Goal: Communication & Community: Connect with others

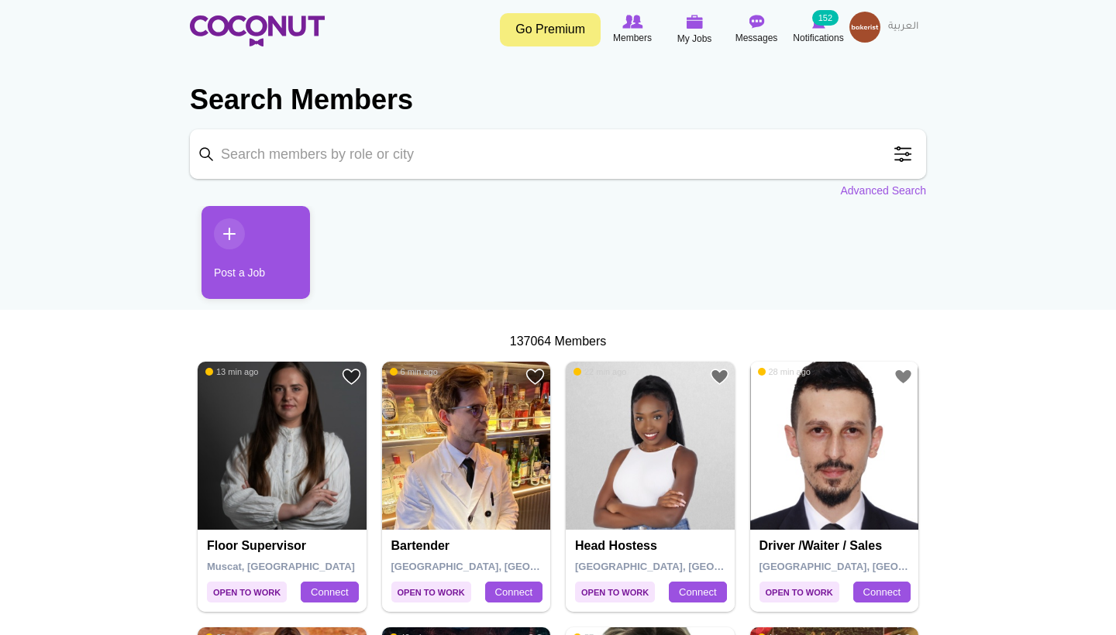
click at [416, 161] on input "Keyword" at bounding box center [558, 154] width 736 height 50
type input "bartender"
click button "Search" at bounding box center [0, 0] width 0 height 0
click at [611, 139] on input "bartender" at bounding box center [558, 154] width 736 height 50
click at [360, 164] on input "bartender" at bounding box center [558, 154] width 736 height 50
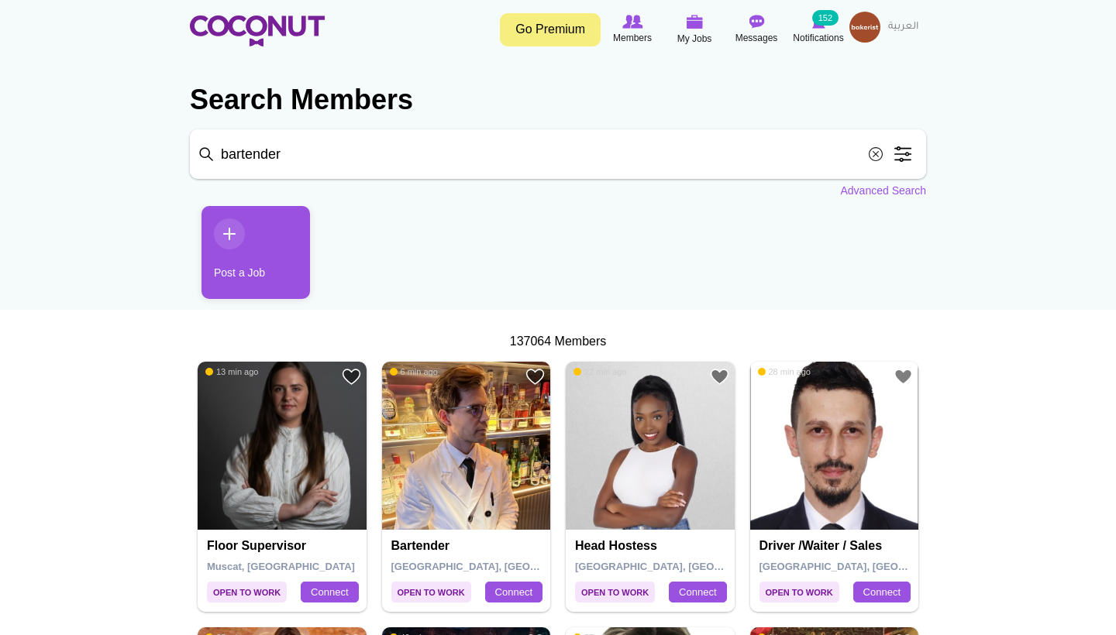
click at [329, 162] on input "bartender" at bounding box center [558, 154] width 736 height 50
click at [900, 158] on span at bounding box center [902, 154] width 31 height 31
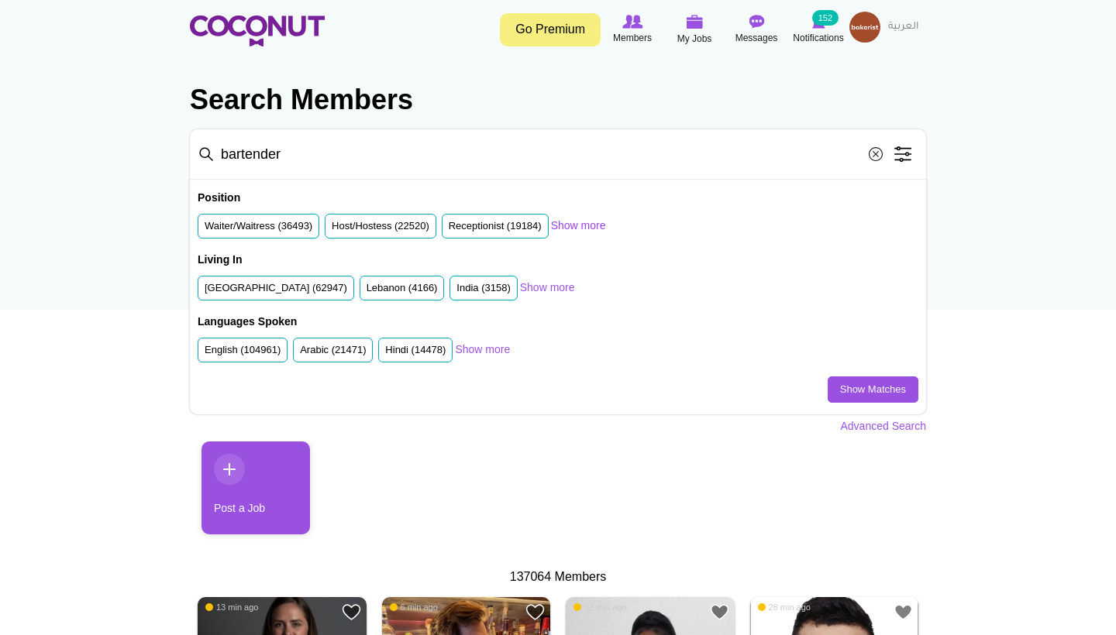
click at [600, 224] on link "Show more" at bounding box center [578, 225] width 55 height 15
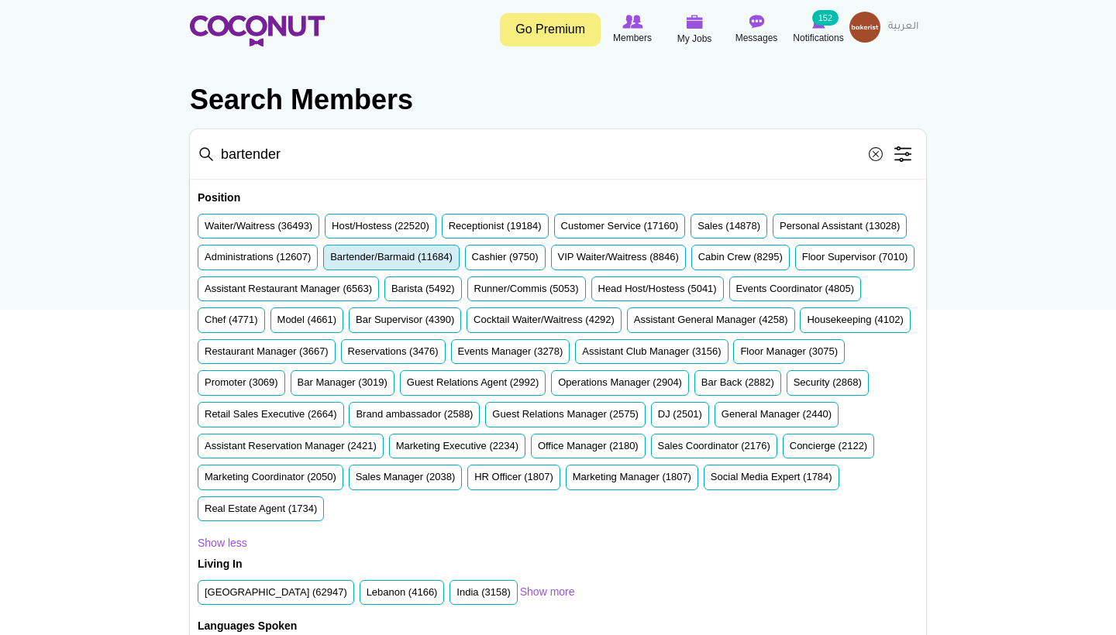
click at [452, 261] on label "Bartender/Barmaid (11684)" at bounding box center [391, 257] width 122 height 15
click at [330, 260] on input "Bartender/Barmaid (11684)" at bounding box center [330, 260] width 0 height 0
click at [452, 261] on label "Bartender/Barmaid (11684)" at bounding box center [391, 257] width 122 height 15
click at [330, 260] on input "Bartender/Barmaid (11684)" at bounding box center [330, 260] width 0 height 0
click at [452, 261] on label "Bartender/Barmaid (11684)" at bounding box center [391, 257] width 122 height 15
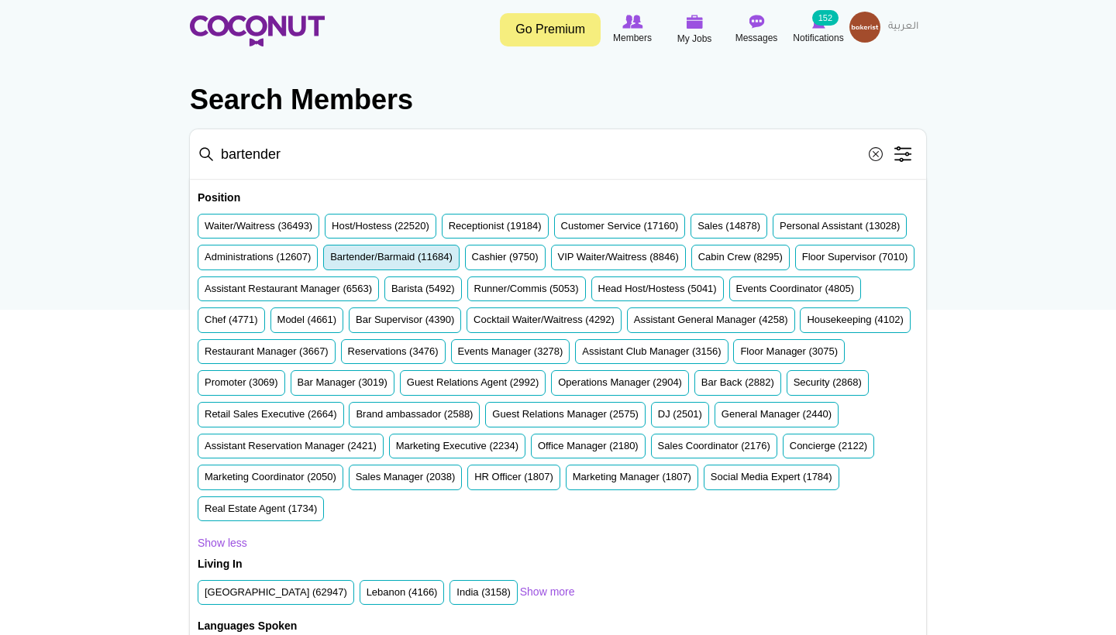
click at [330, 260] on input "Bartender/Barmaid (11684)" at bounding box center [330, 260] width 0 height 0
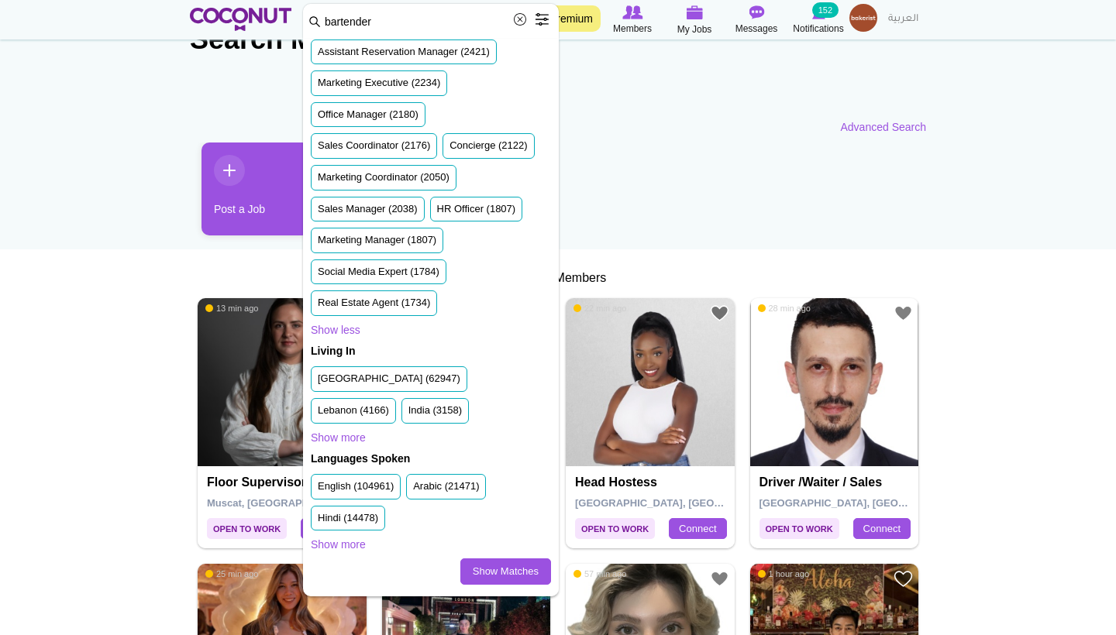
scroll to position [894, 0]
click at [505, 574] on link "Show Matches" at bounding box center [505, 572] width 91 height 26
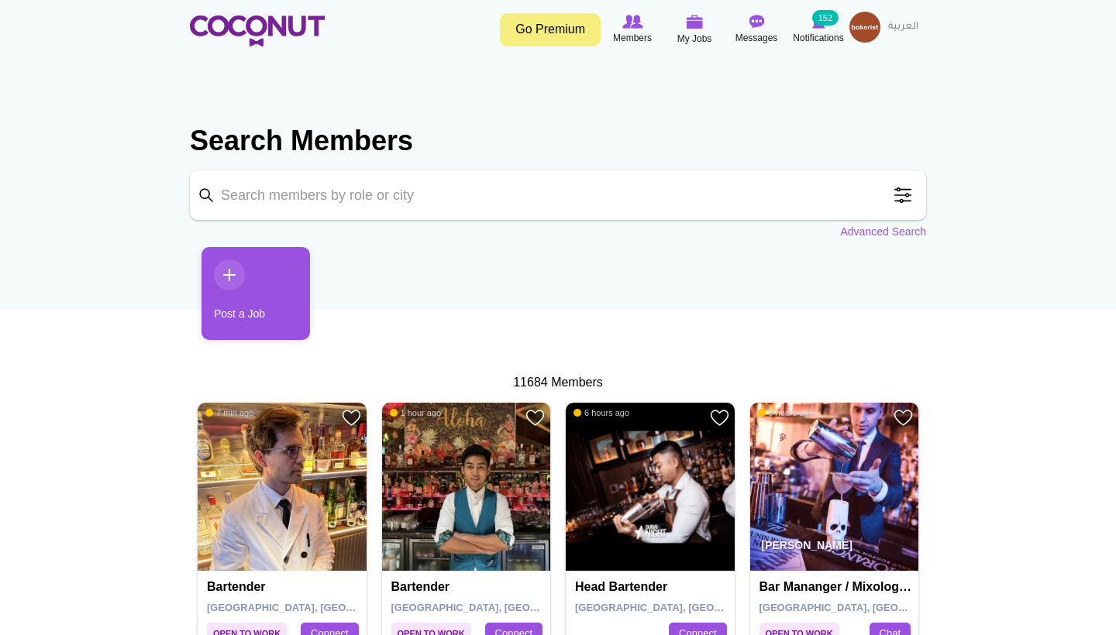
click at [901, 203] on span at bounding box center [902, 195] width 31 height 31
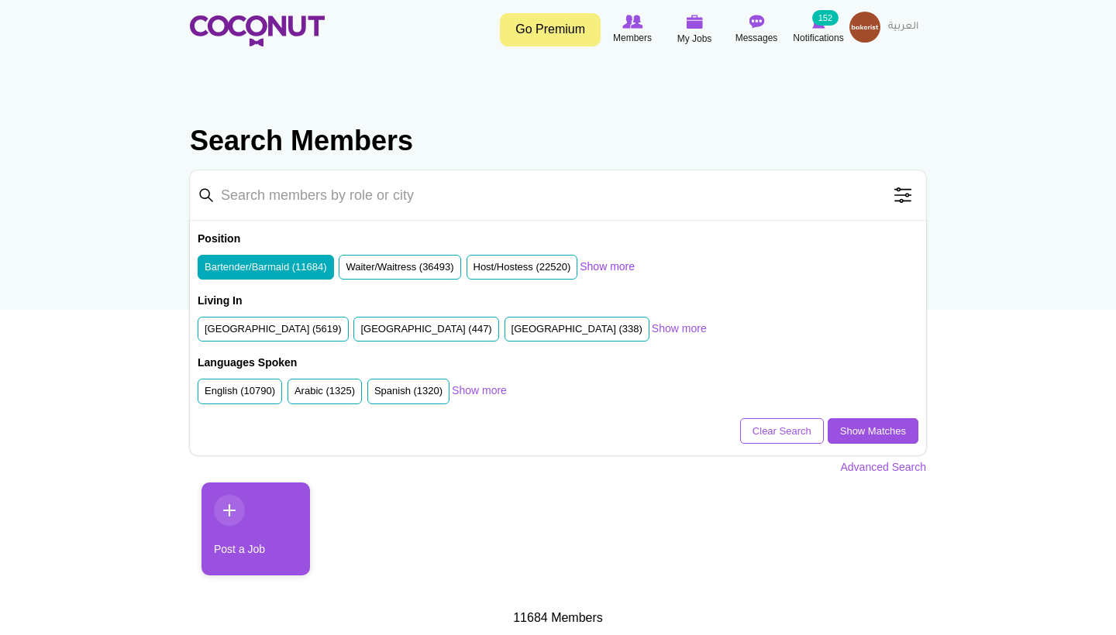
click at [635, 262] on link "Show more" at bounding box center [607, 266] width 55 height 15
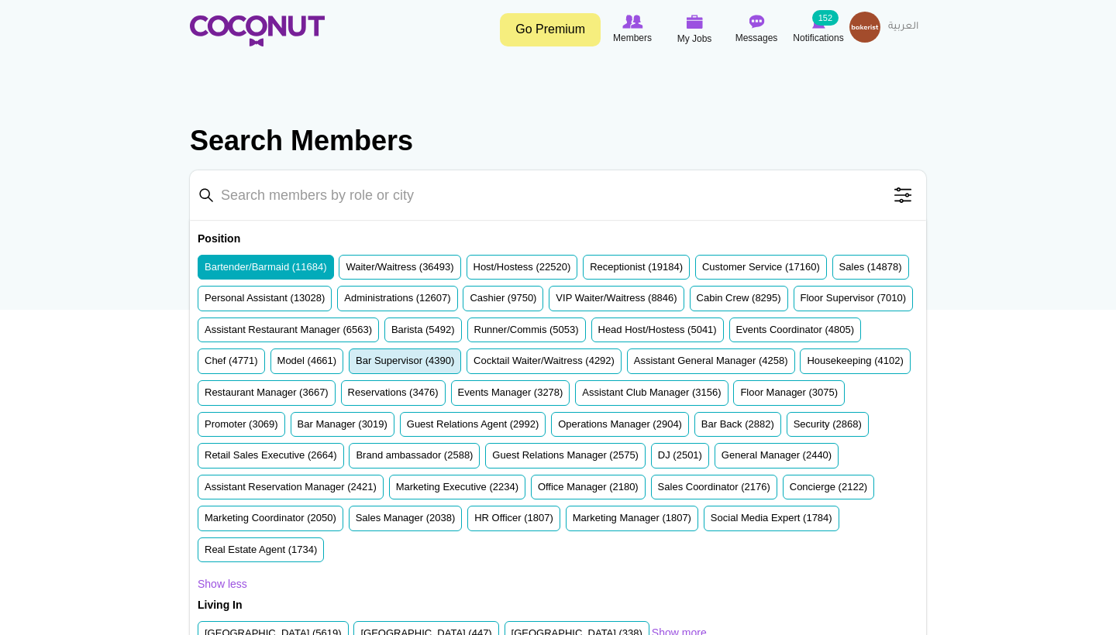
click at [454, 356] on label "Bar Supervisor (4390)" at bounding box center [405, 361] width 98 height 15
click at [356, 364] on input "Bar Supervisor (4390)" at bounding box center [356, 364] width 0 height 0
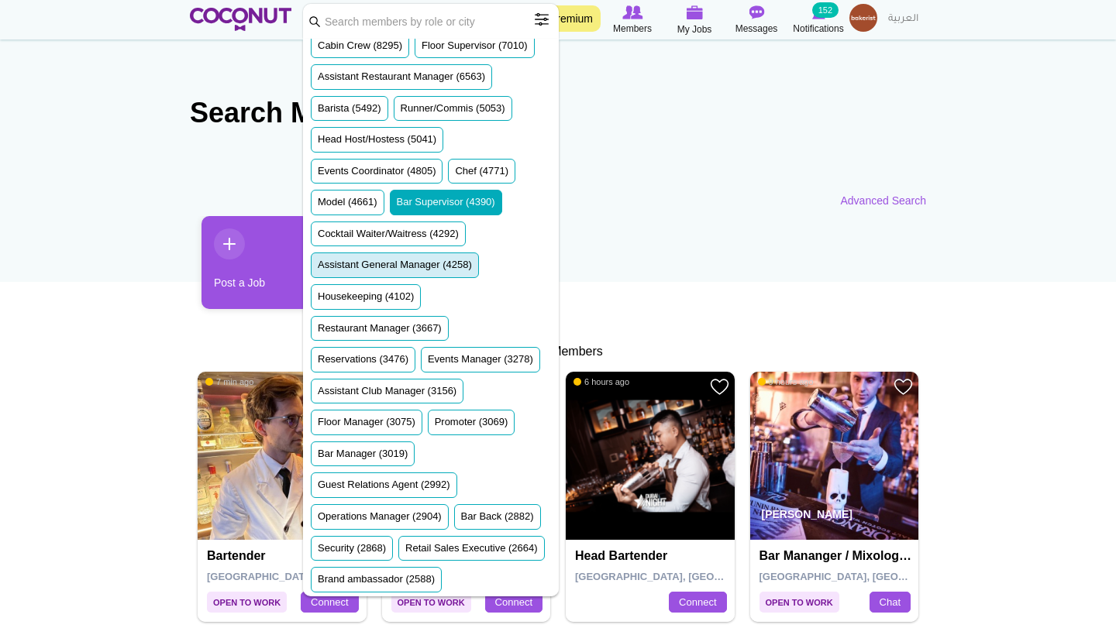
scroll to position [266, 0]
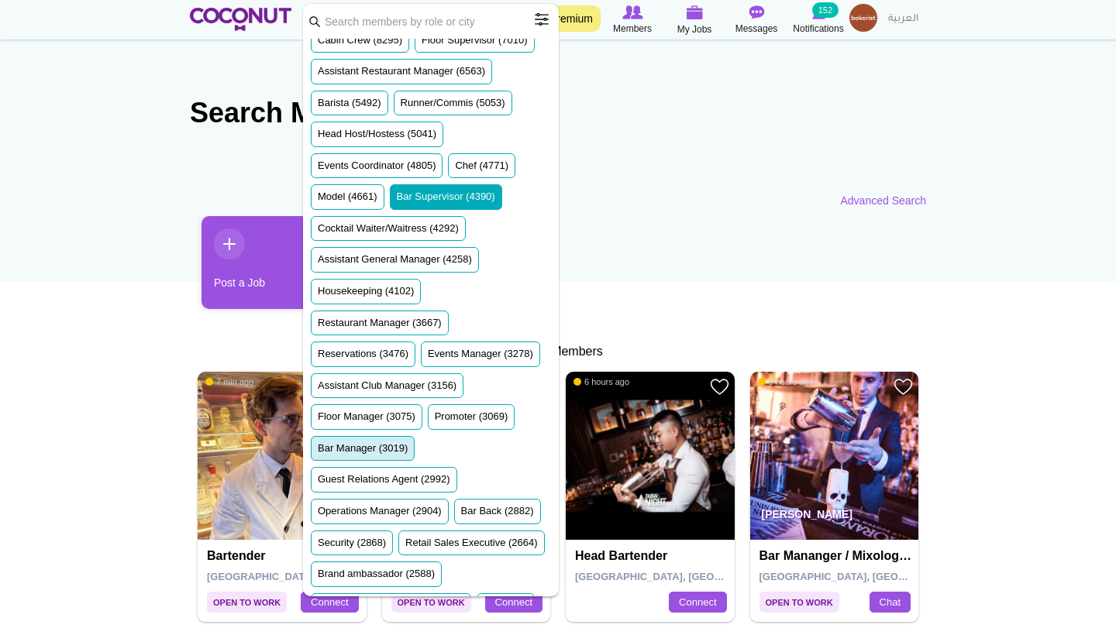
click at [392, 442] on label "Bar Manager (3019)" at bounding box center [363, 449] width 90 height 15
click at [318, 452] on input "Bar Manager (3019)" at bounding box center [318, 452] width 0 height 0
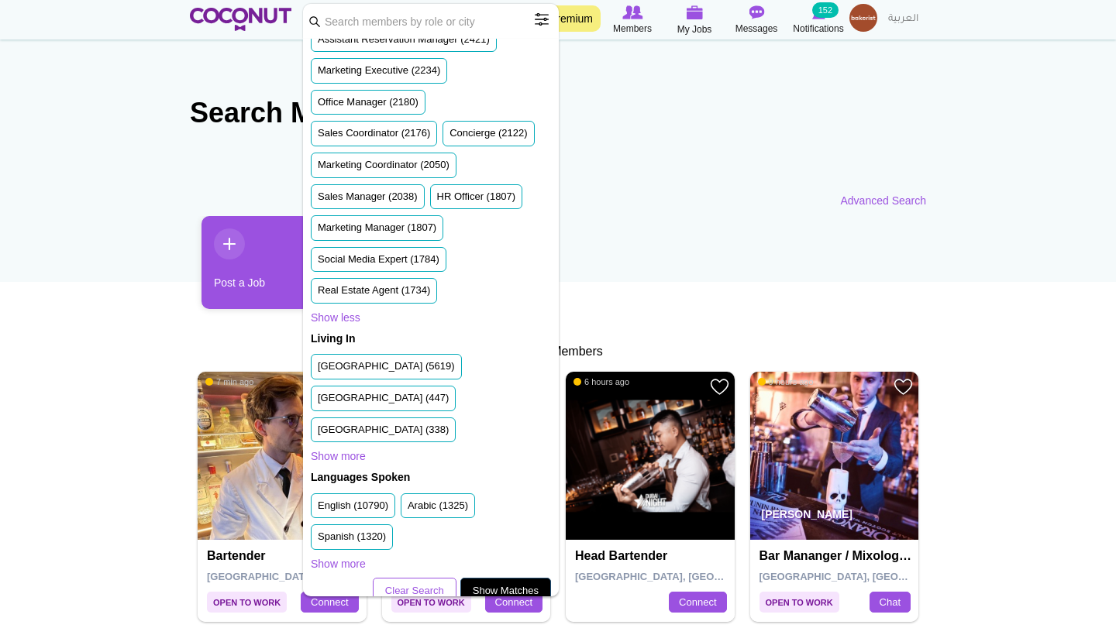
scroll to position [894, 0]
click at [490, 579] on link "Show Matches" at bounding box center [505, 592] width 91 height 26
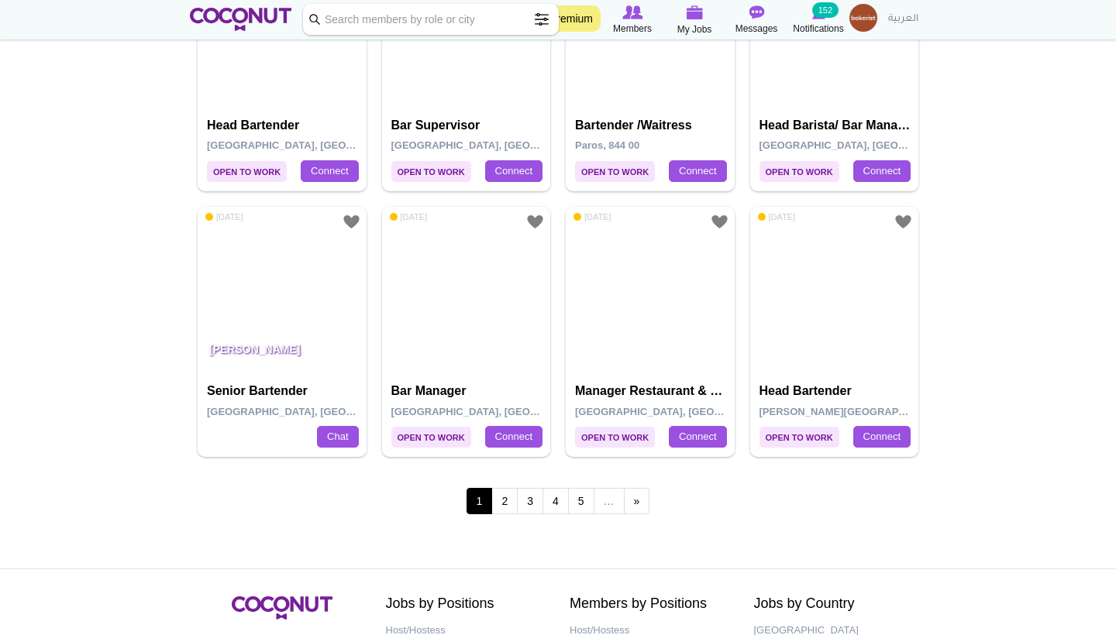
scroll to position [2591, 0]
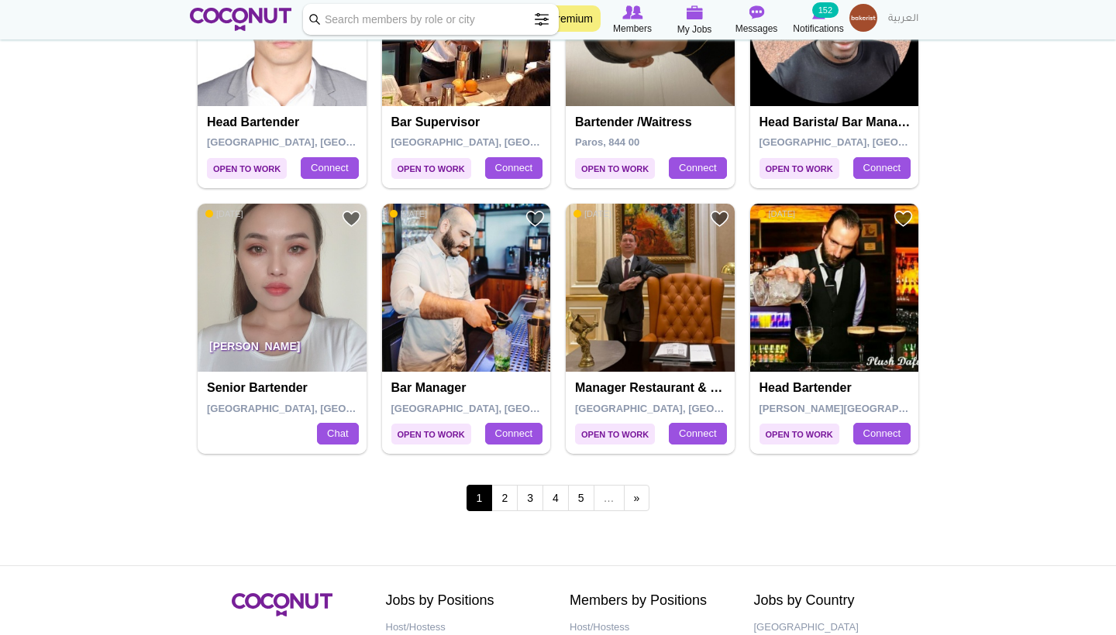
click at [294, 344] on p "[PERSON_NAME]" at bounding box center [282, 350] width 169 height 43
click at [280, 269] on img at bounding box center [282, 288] width 169 height 169
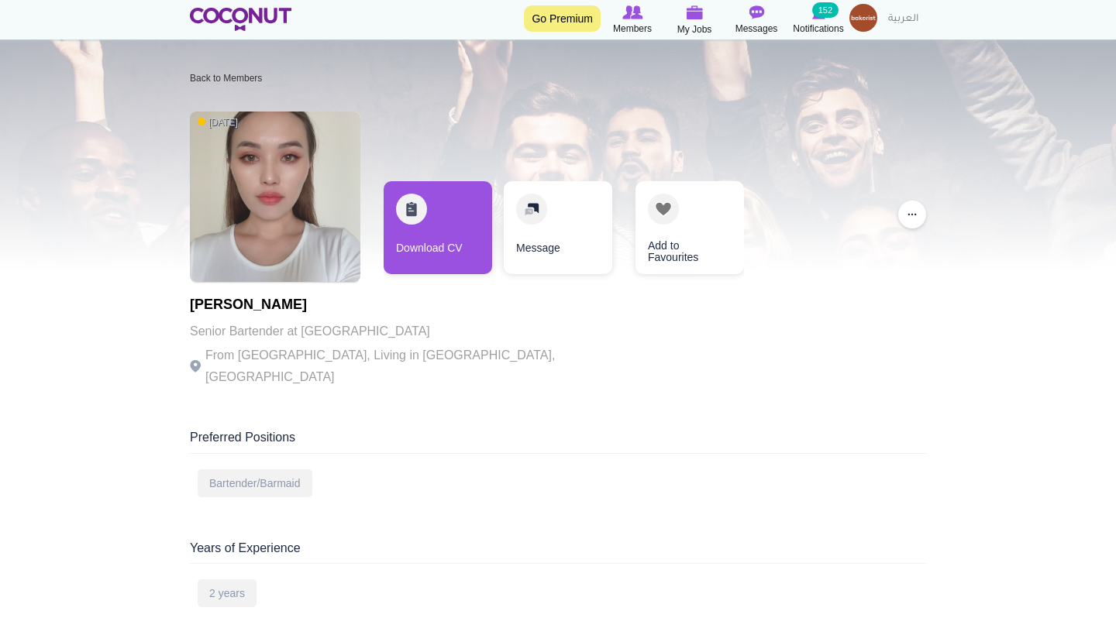
scroll to position [55, 0]
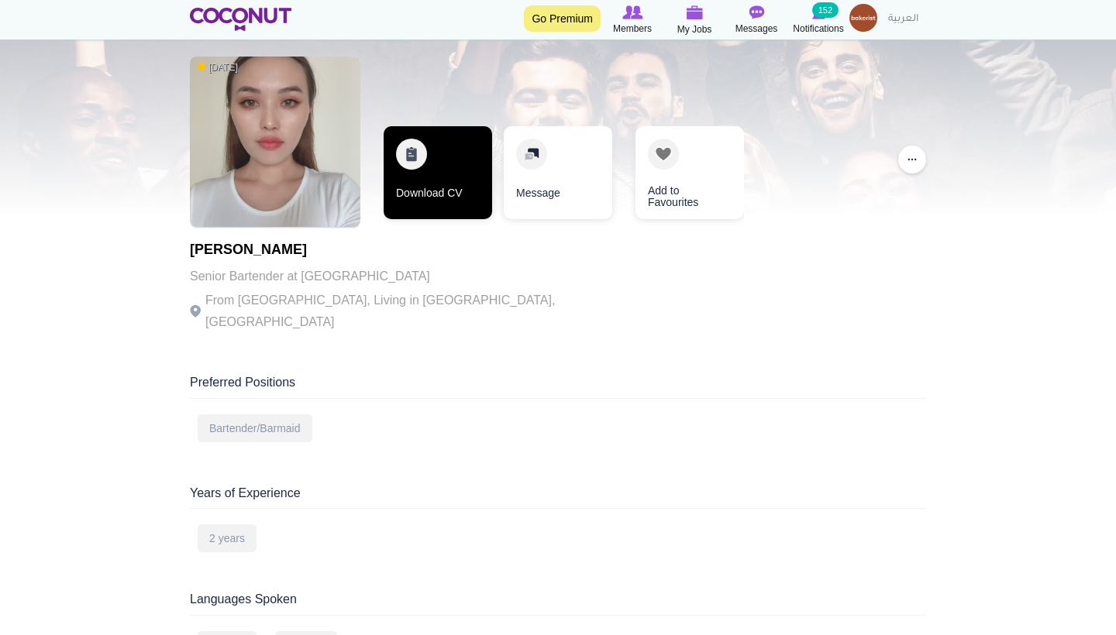
click at [432, 195] on link "Download CV" at bounding box center [438, 172] width 108 height 93
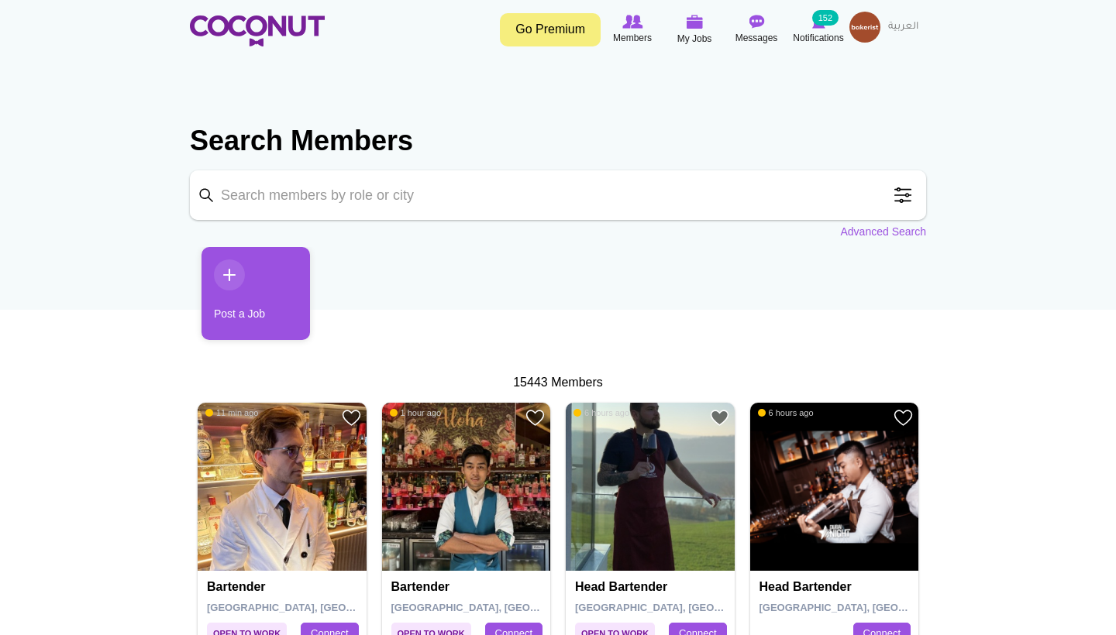
click at [424, 186] on input "Keyword" at bounding box center [558, 195] width 736 height 50
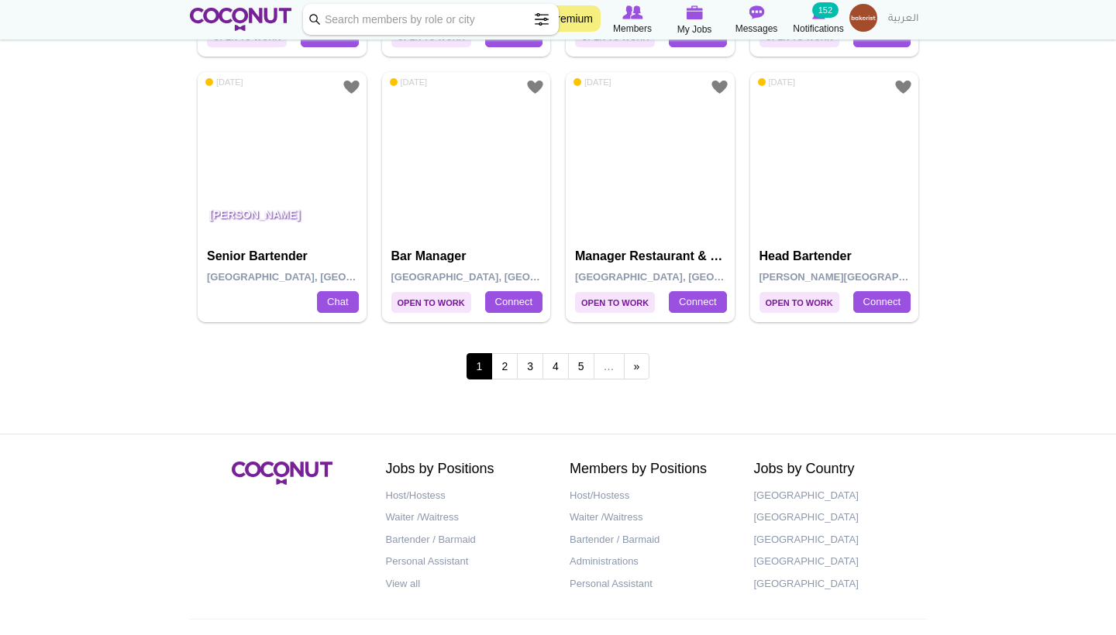
scroll to position [2729, 0]
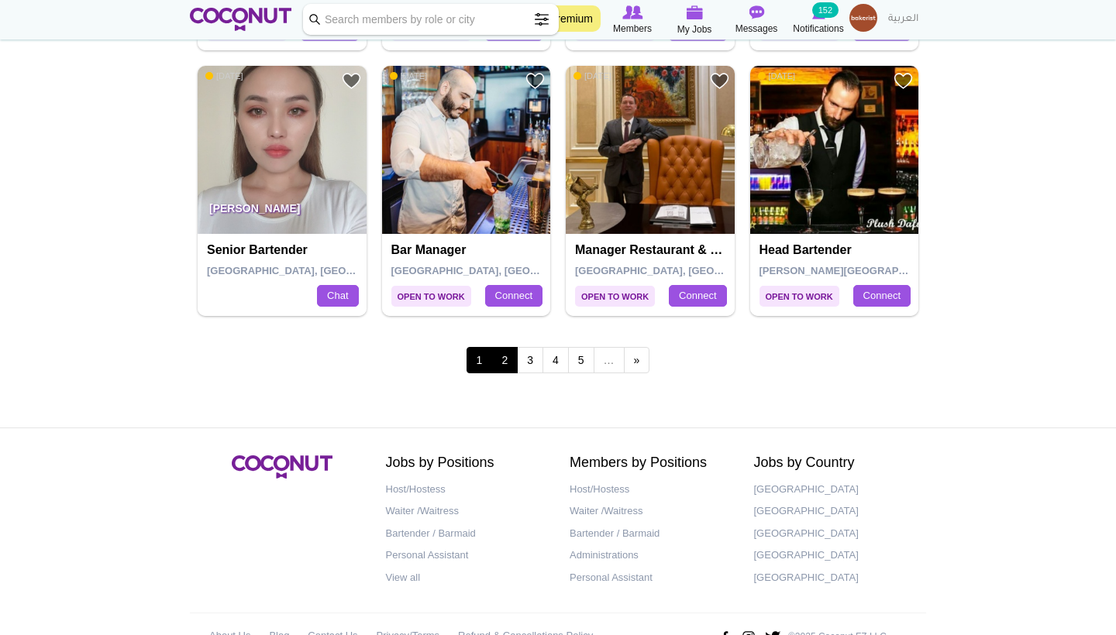
click at [501, 347] on link "2" at bounding box center [504, 360] width 26 height 26
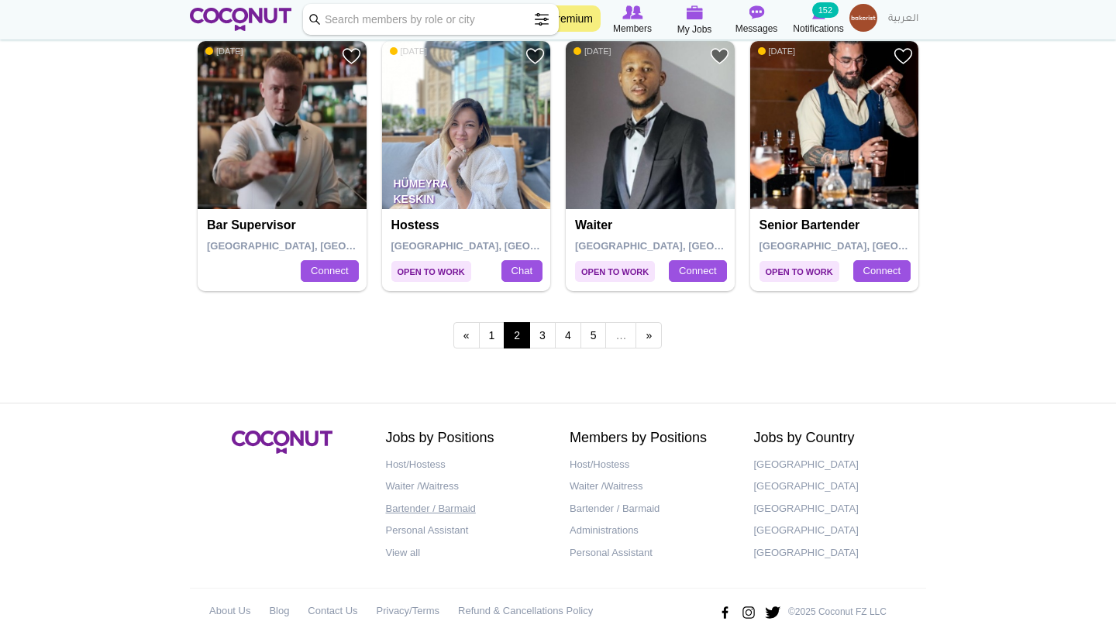
scroll to position [2753, 0]
click at [535, 333] on link "3" at bounding box center [542, 336] width 26 height 26
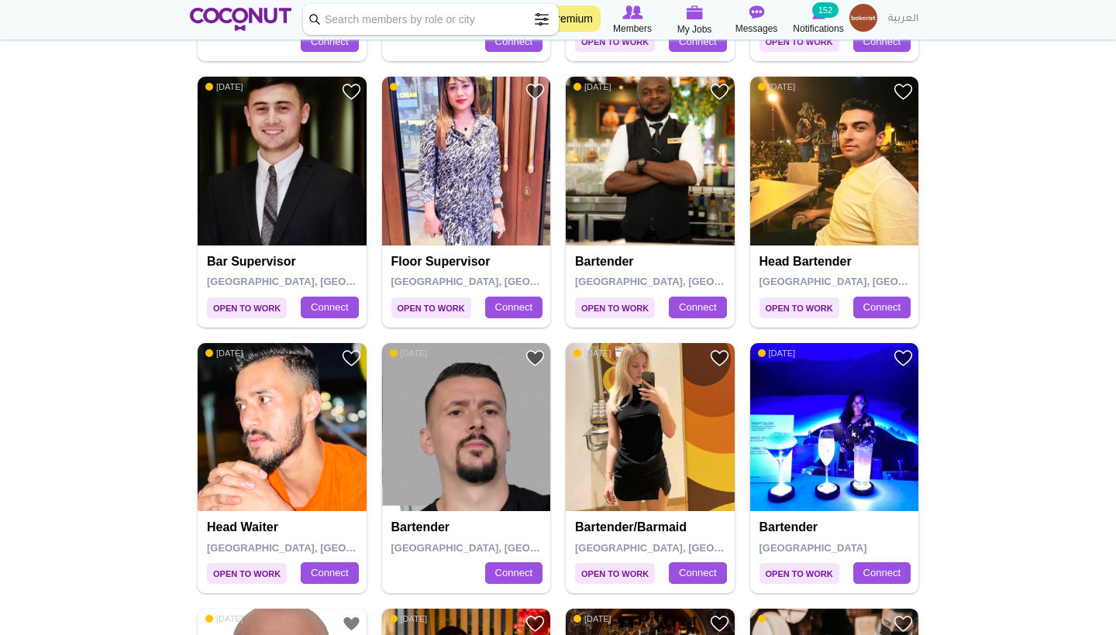
scroll to position [1116, 0]
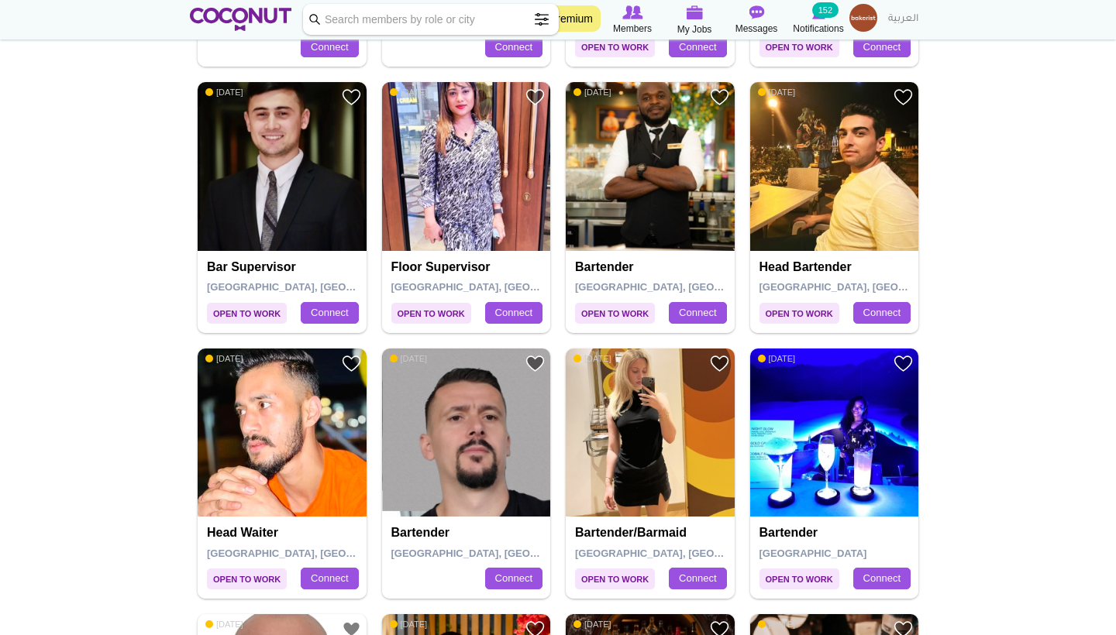
click at [472, 167] on img at bounding box center [466, 166] width 169 height 169
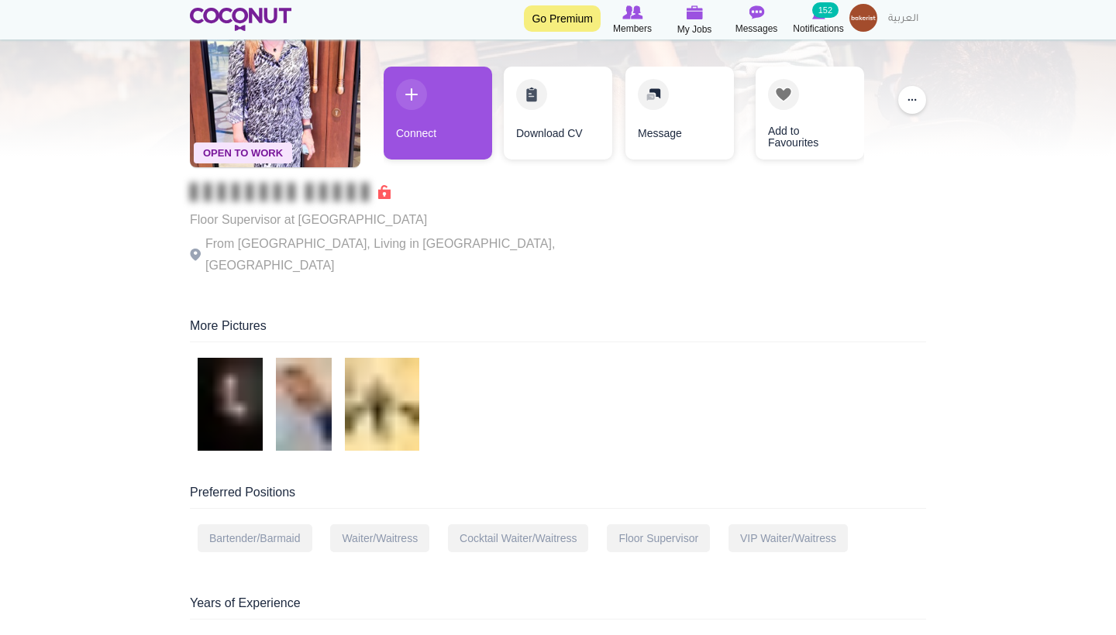
scroll to position [115, 0]
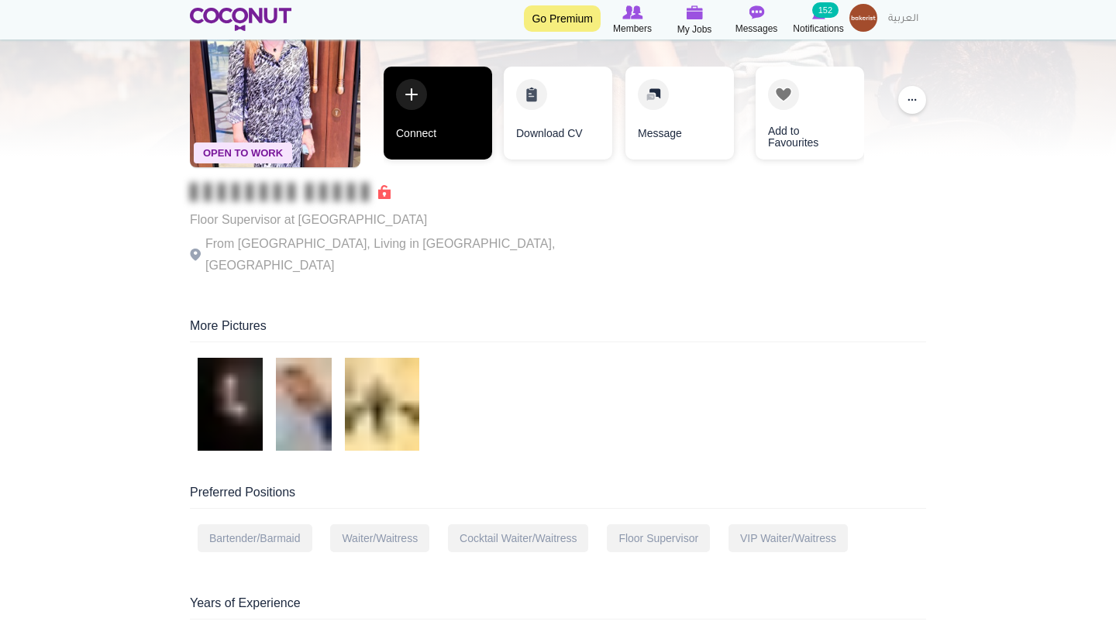
click at [431, 143] on link "Connect" at bounding box center [438, 113] width 108 height 93
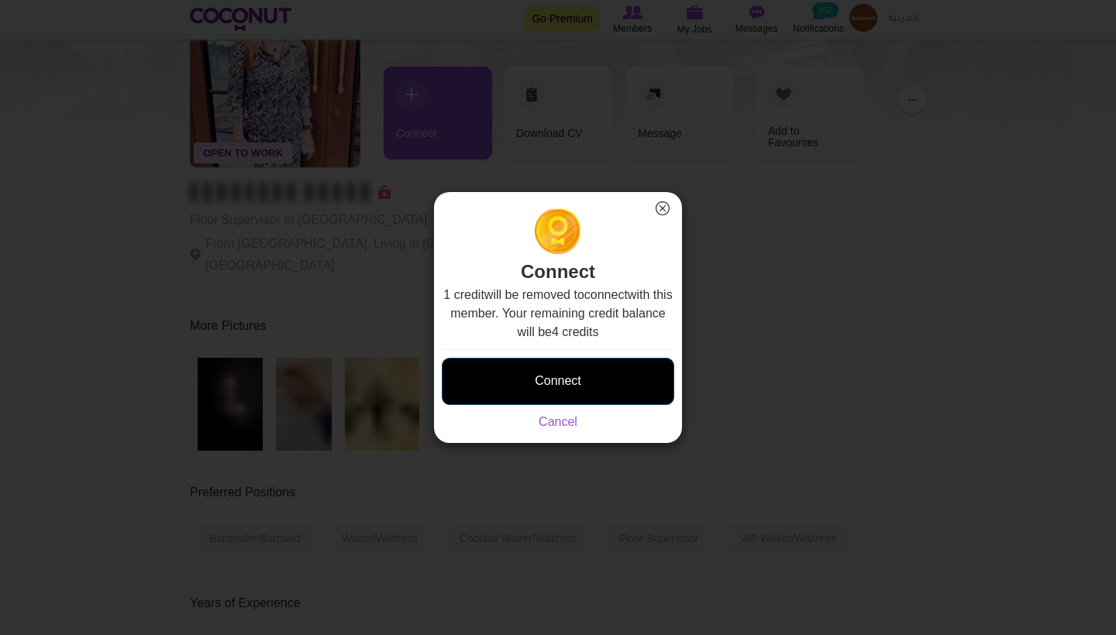
click at [530, 371] on button "Connect" at bounding box center [558, 381] width 232 height 47
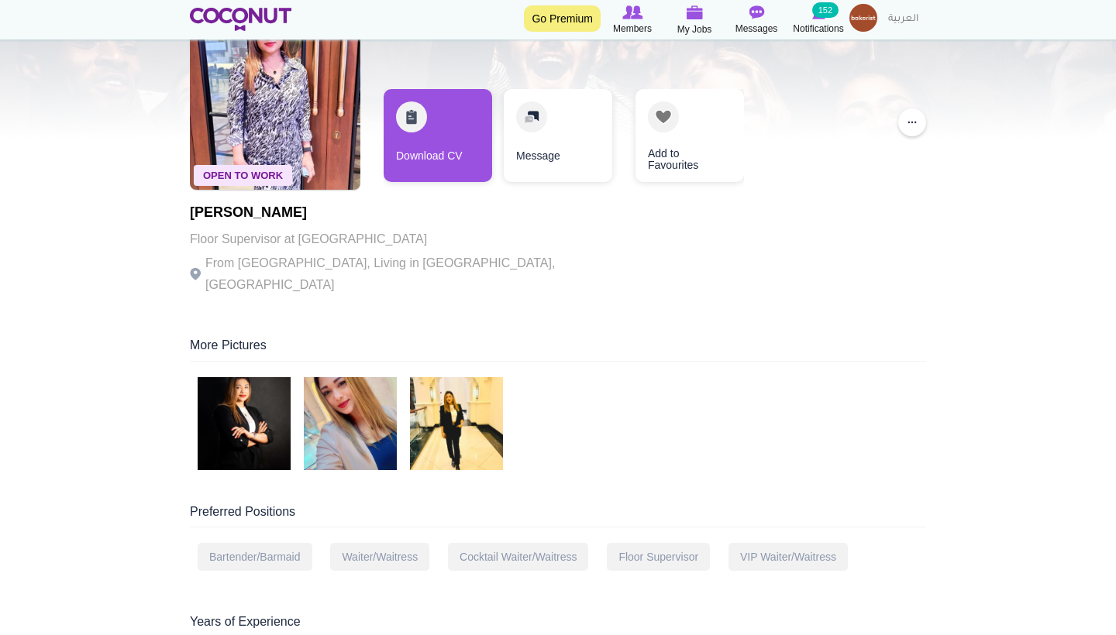
scroll to position [135, 0]
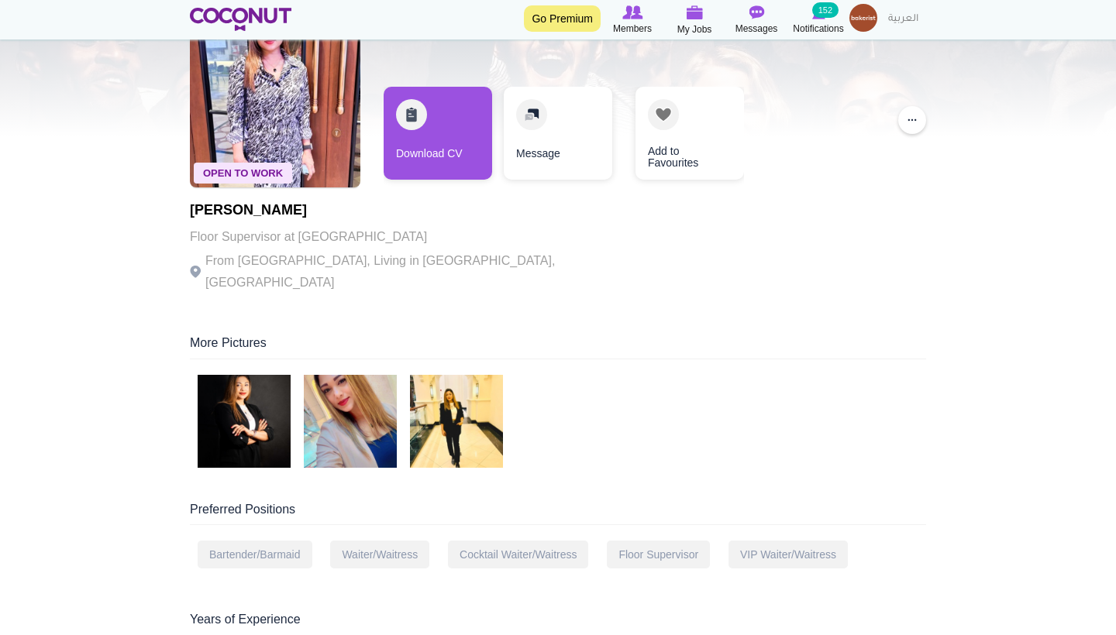
click at [357, 388] on img at bounding box center [350, 421] width 93 height 93
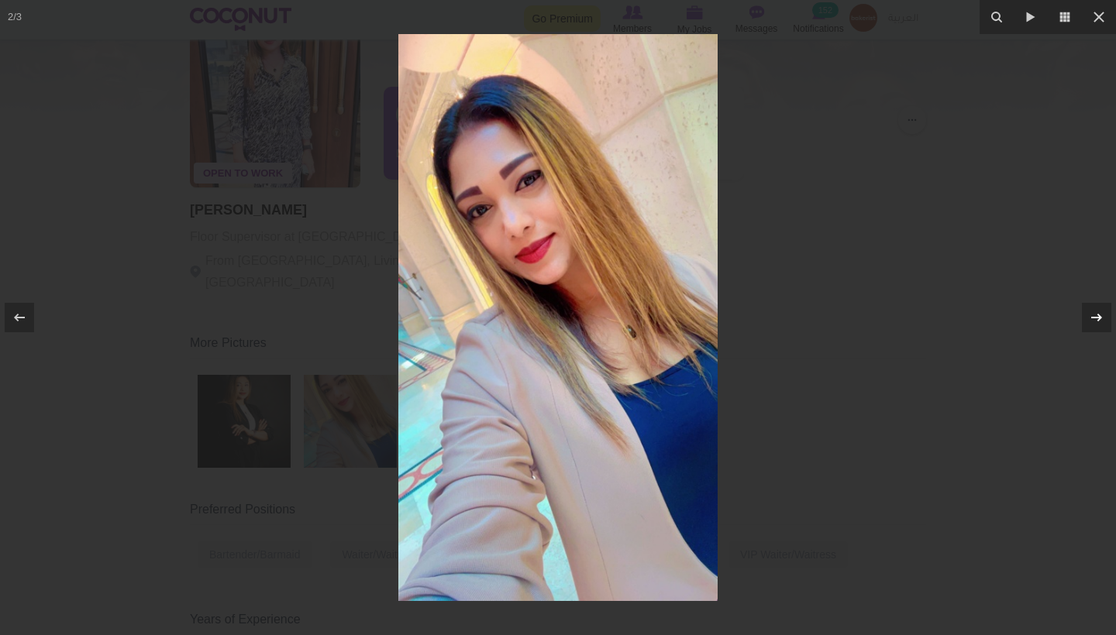
click at [1110, 316] on div at bounding box center [1096, 317] width 29 height 29
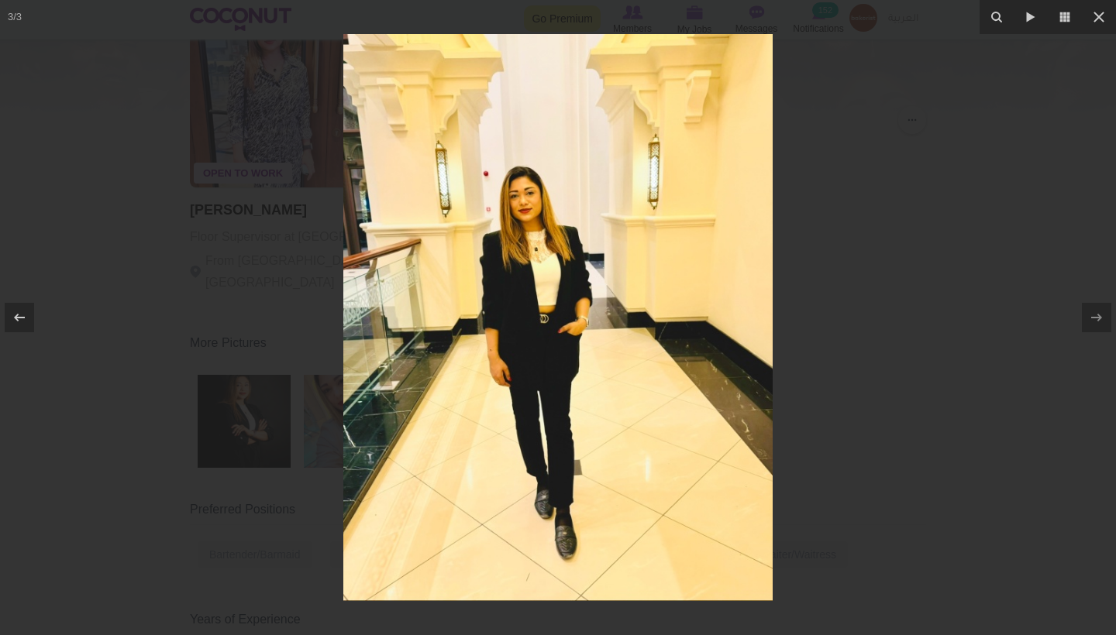
click at [869, 219] on div at bounding box center [558, 317] width 1116 height 635
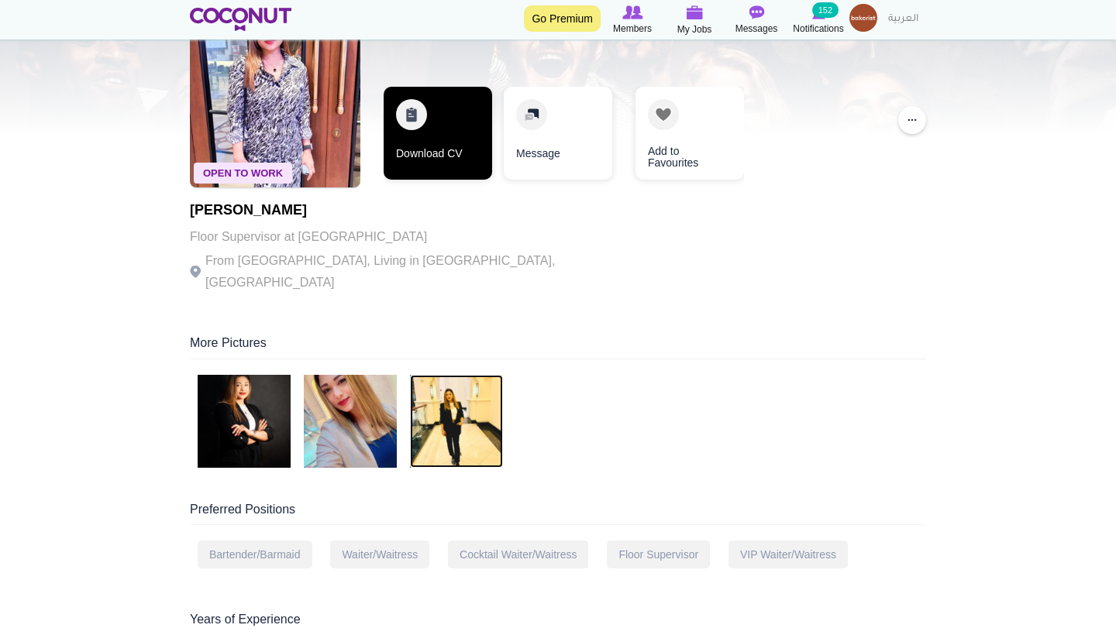
click at [463, 149] on link "Download CV" at bounding box center [438, 133] width 108 height 93
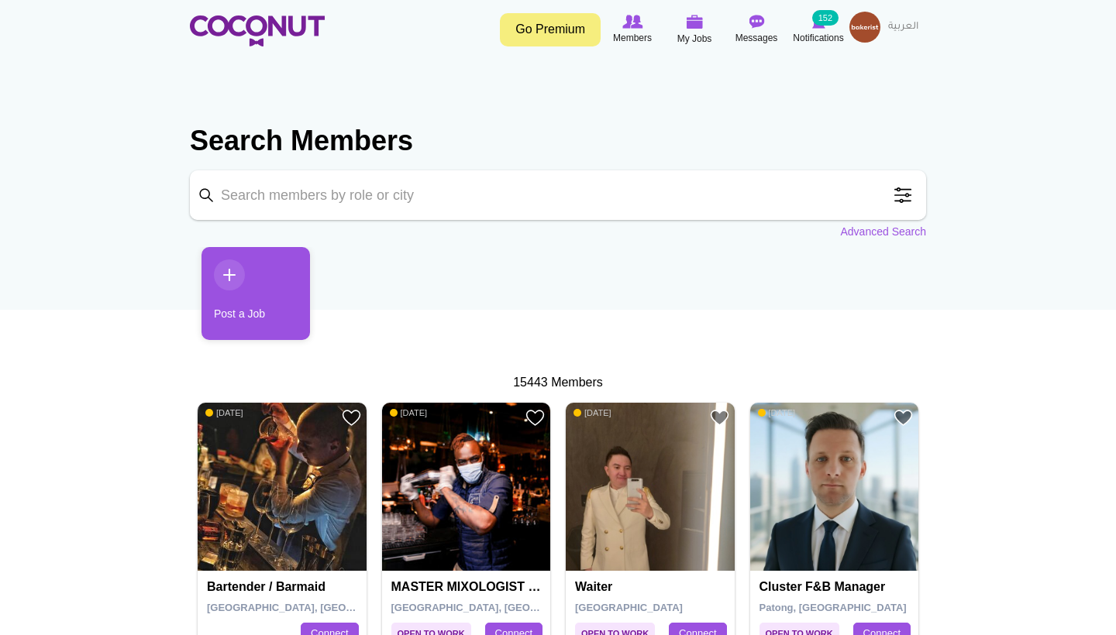
click at [897, 201] on span at bounding box center [902, 195] width 31 height 31
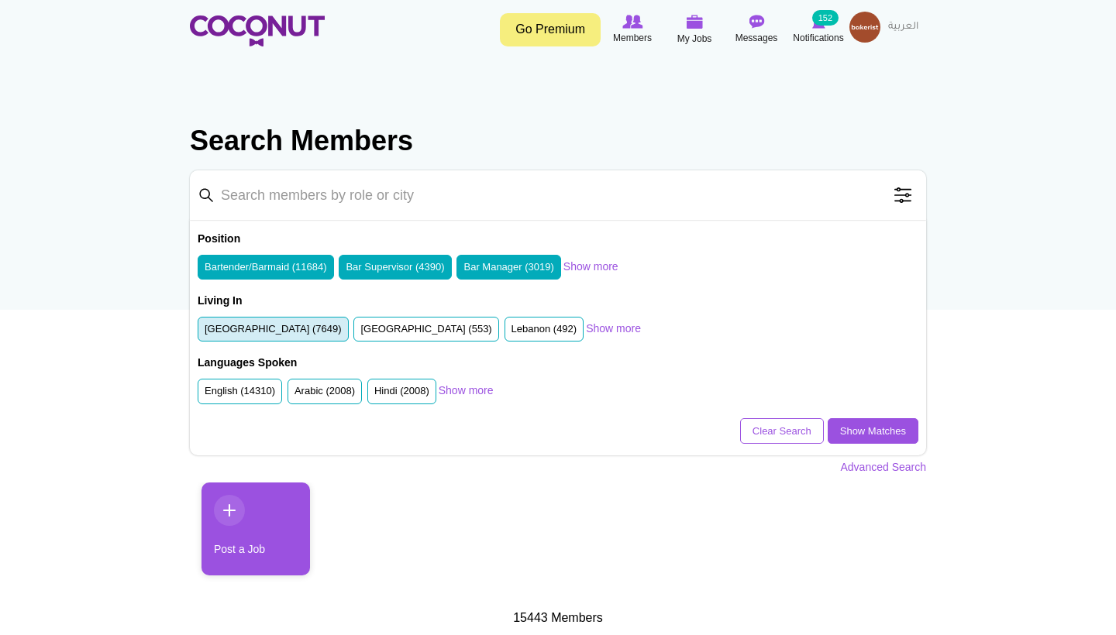
click at [320, 332] on label "[GEOGRAPHIC_DATA] (7649)" at bounding box center [273, 329] width 137 height 15
click at [205, 332] on input "[GEOGRAPHIC_DATA] (7649)" at bounding box center [205, 332] width 0 height 0
click at [868, 427] on link "Show Matches" at bounding box center [873, 431] width 91 height 26
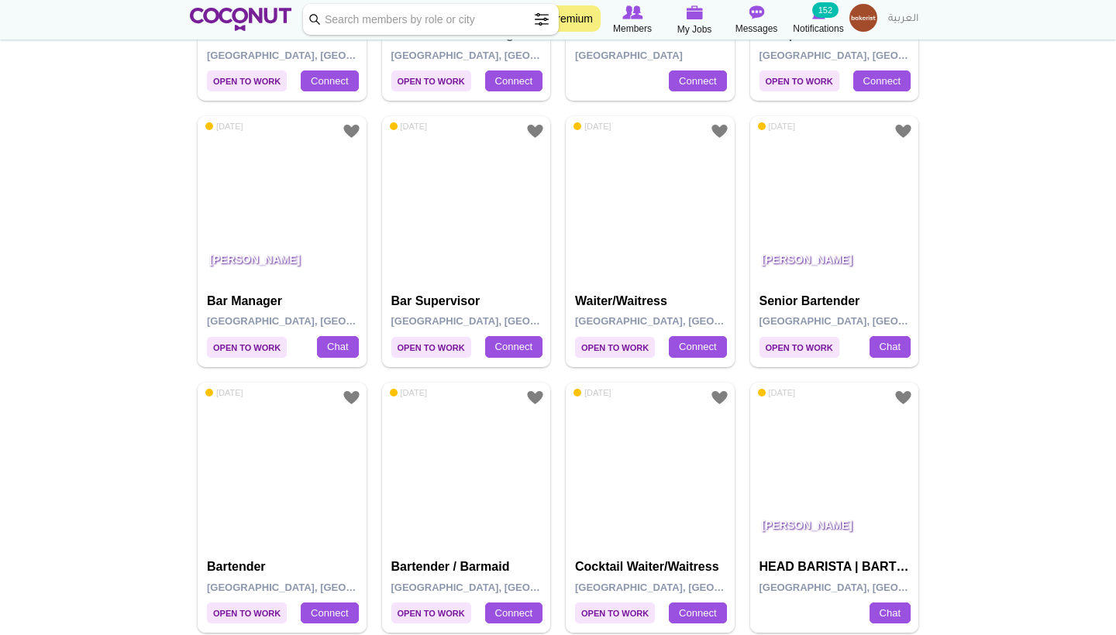
scroll to position [550, 0]
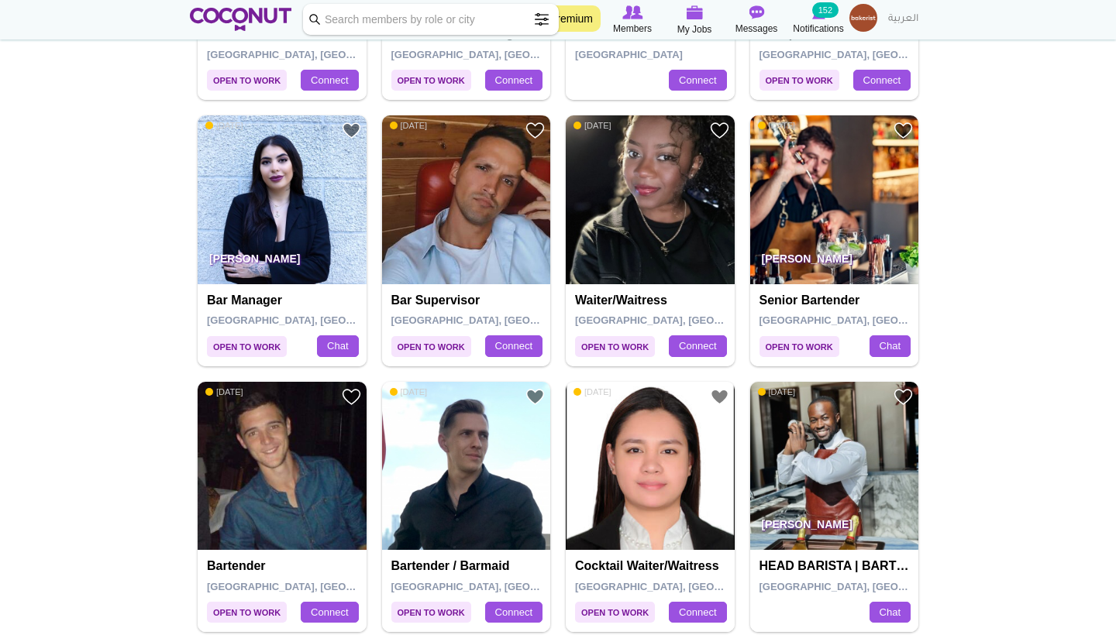
click at [246, 246] on p "[PERSON_NAME]" at bounding box center [282, 262] width 169 height 43
click at [294, 294] on h4 "Bar Manager" at bounding box center [284, 301] width 154 height 14
click at [338, 346] on link "Chat" at bounding box center [337, 346] width 41 height 22
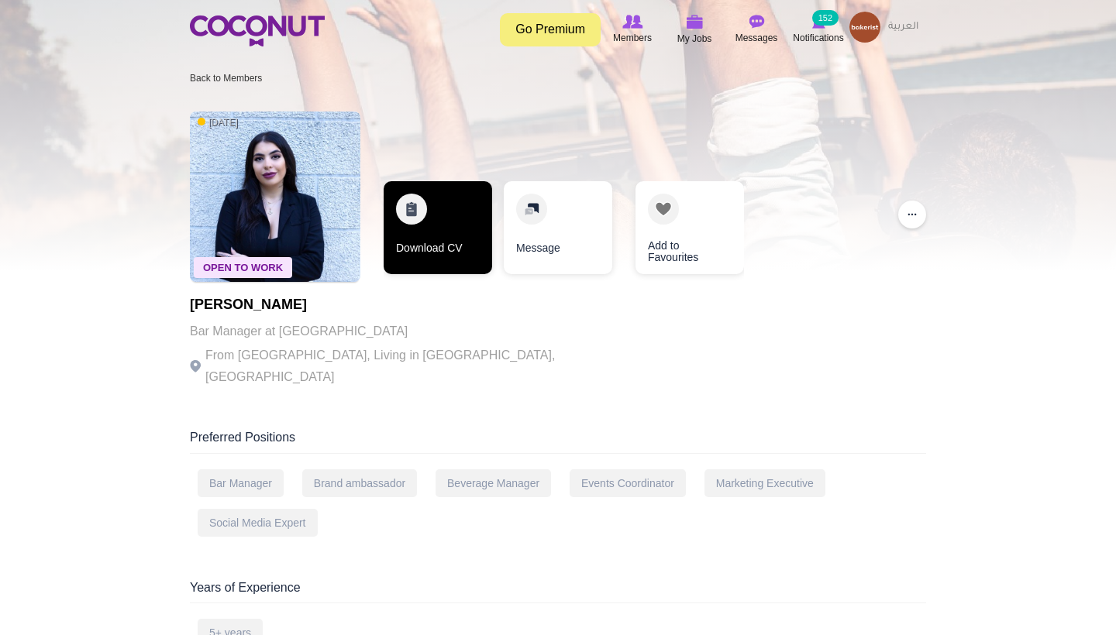
click at [459, 218] on link "Download CV" at bounding box center [438, 227] width 108 height 93
